Goal: Task Accomplishment & Management: Use online tool/utility

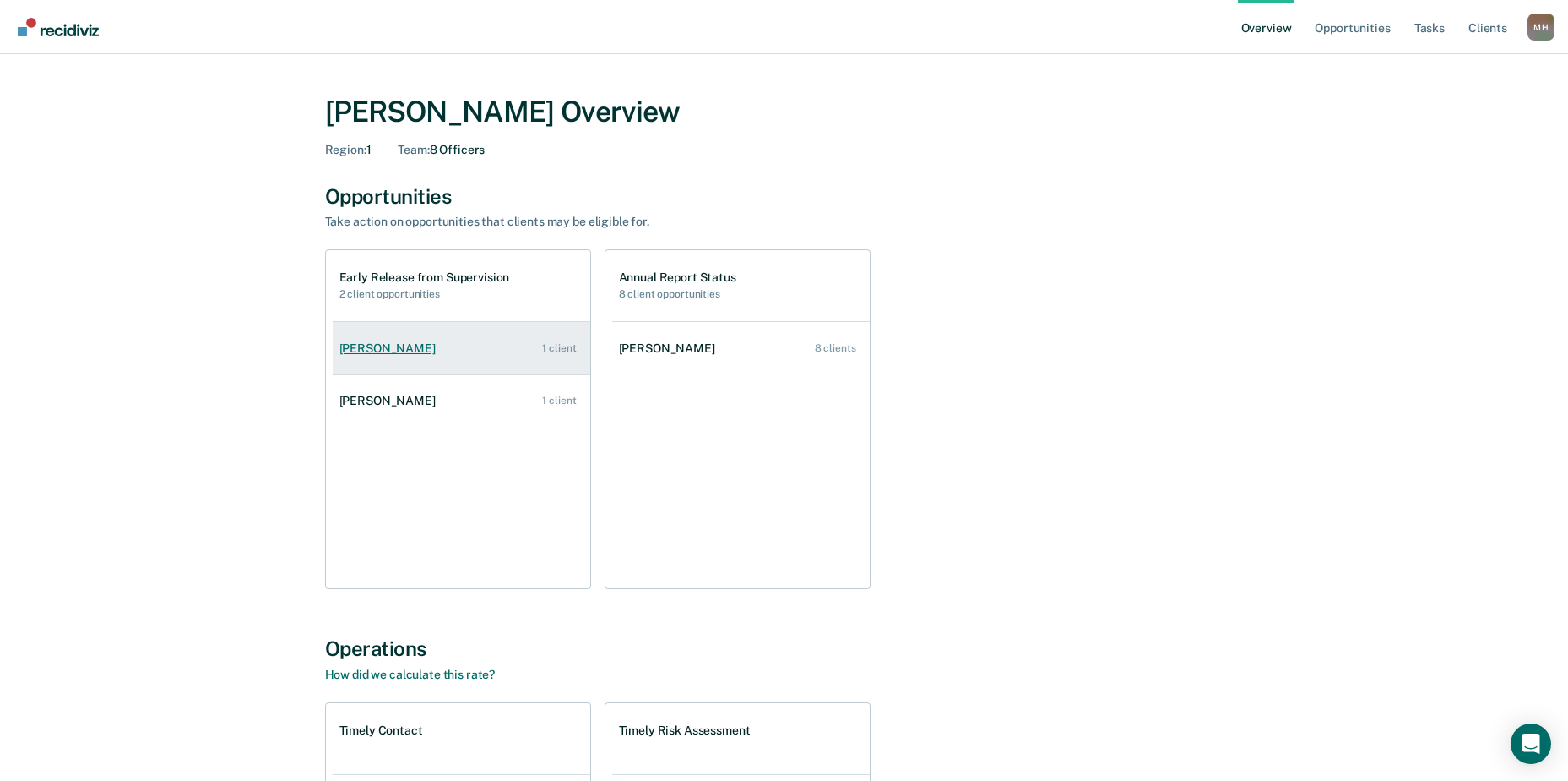
click at [362, 334] on link "[PERSON_NAME] 1 client" at bounding box center [462, 348] width 257 height 48
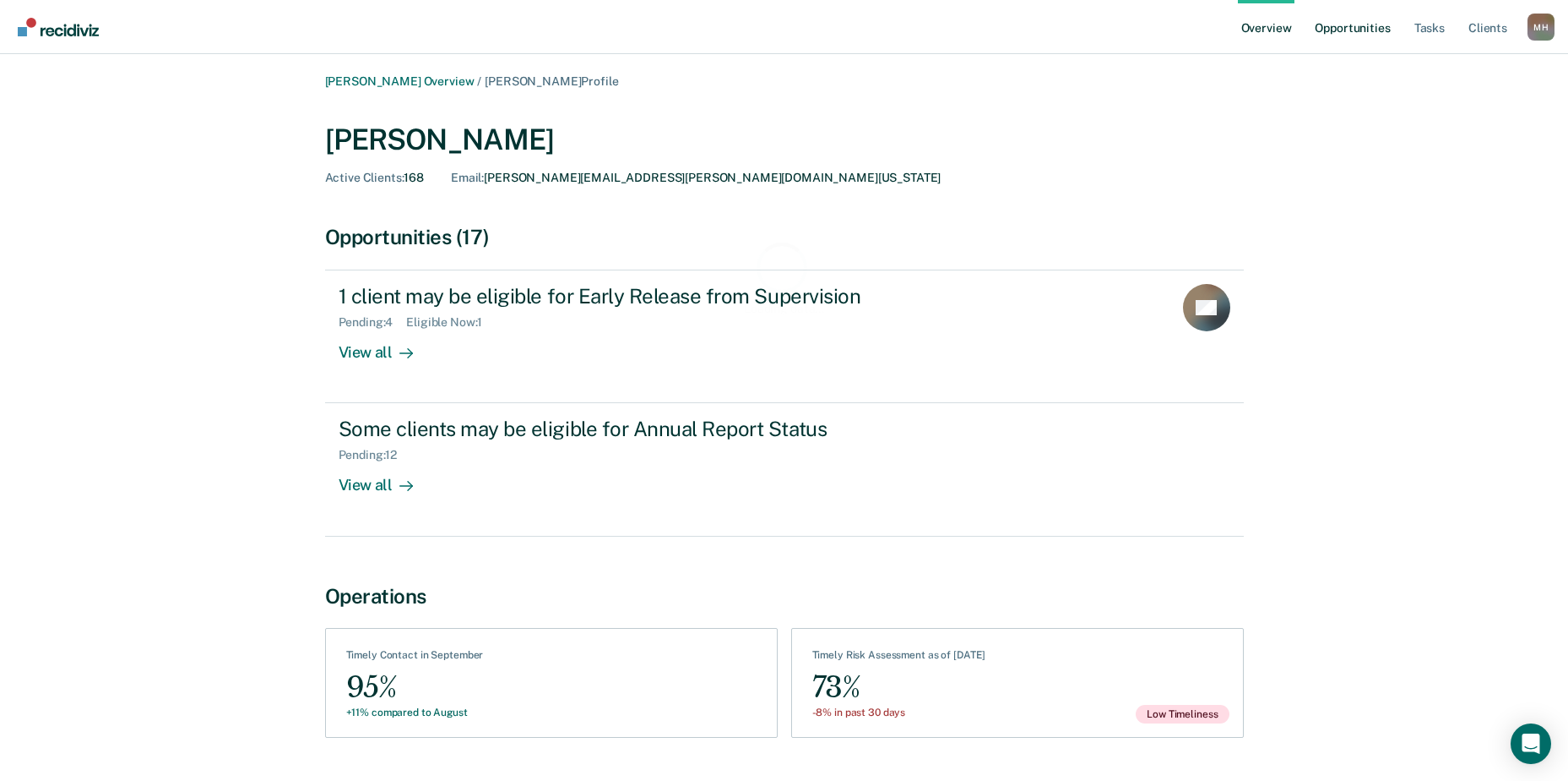
click at [1357, 27] on link "Opportunities" at bounding box center [1352, 27] width 82 height 54
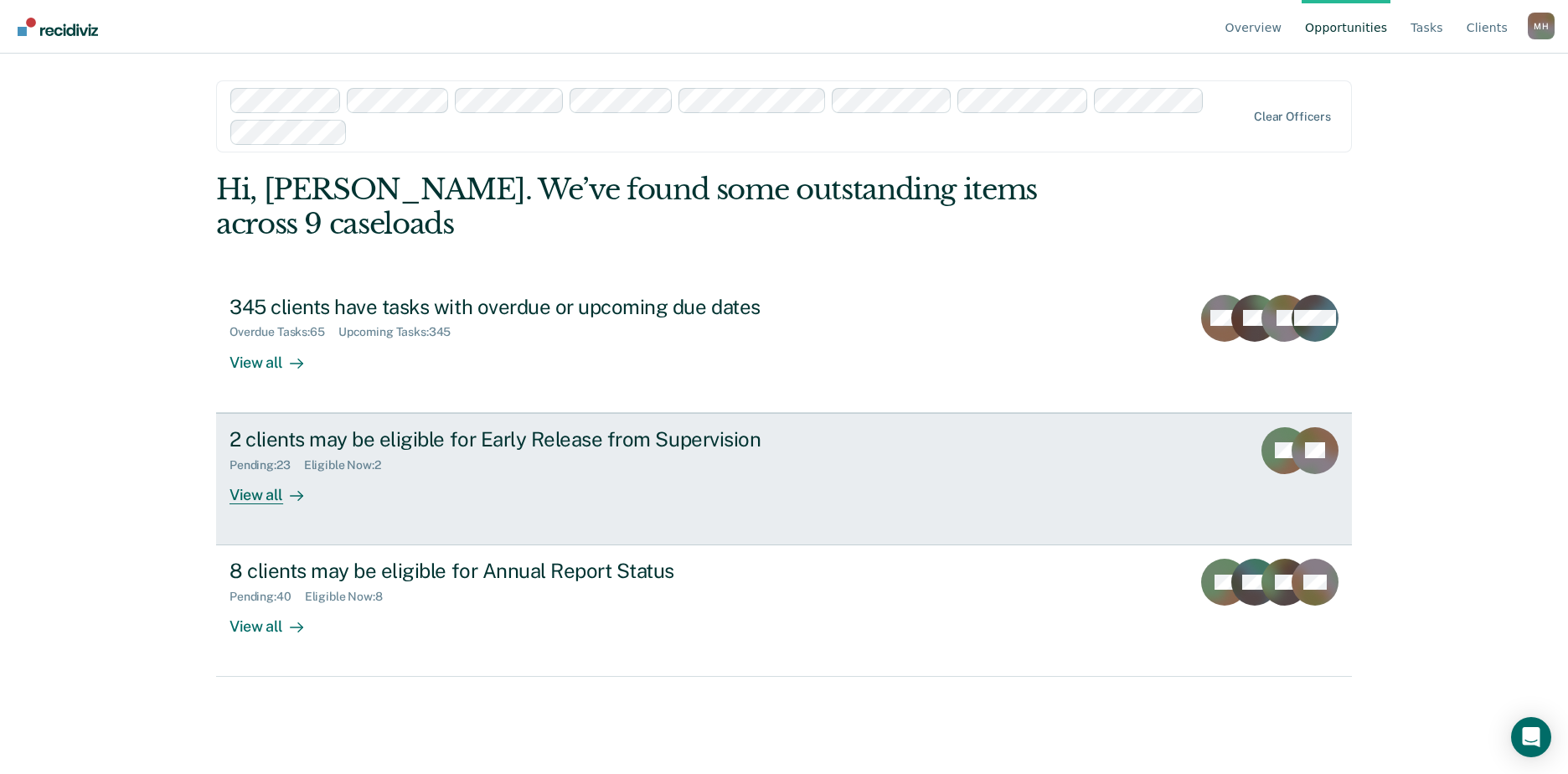
click at [395, 427] on div "2 clients may be eligible for Early Release from Supervision" at bounding box center [524, 439] width 587 height 24
